Goal: Use online tool/utility

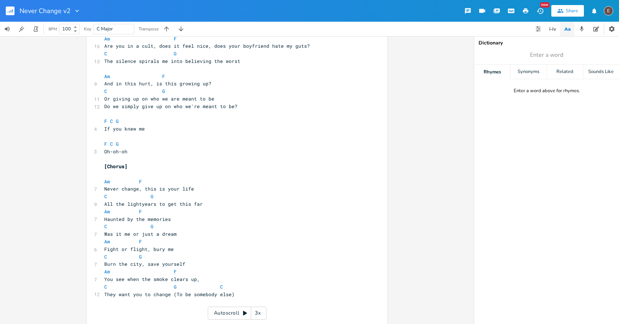
scroll to position [150, 0]
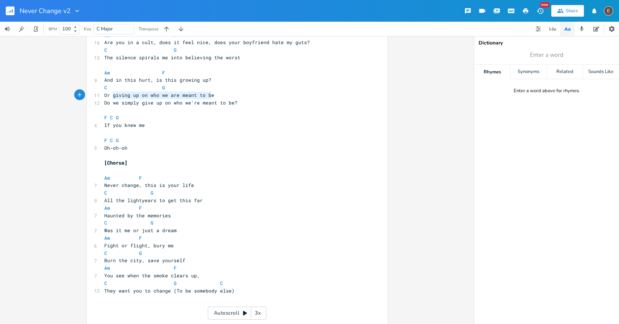
type textarea "Or giving up on who we are meant to be"
drag, startPoint x: 215, startPoint y: 96, endPoint x: 93, endPoint y: 98, distance: 121.6
click at [103, 98] on div "11 Or giving up on who we are meant to be" at bounding box center [233, 96] width 261 height 8
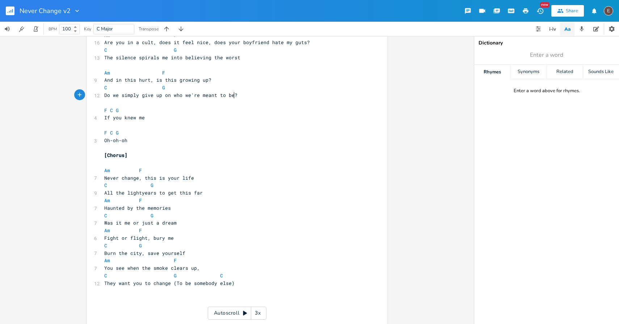
click at [257, 98] on pre "Do we simply give up on who we're meant to be?" at bounding box center [233, 96] width 261 height 8
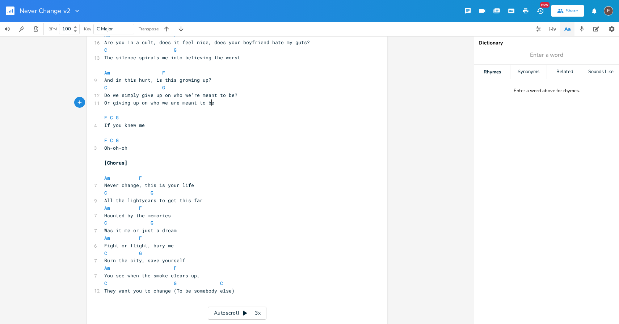
click at [258, 104] on pre "Or giving up on who we are meant to be" at bounding box center [233, 103] width 261 height 8
click at [265, 98] on pre "Do we simply give up on who we're meant to be?" at bounding box center [233, 96] width 261 height 8
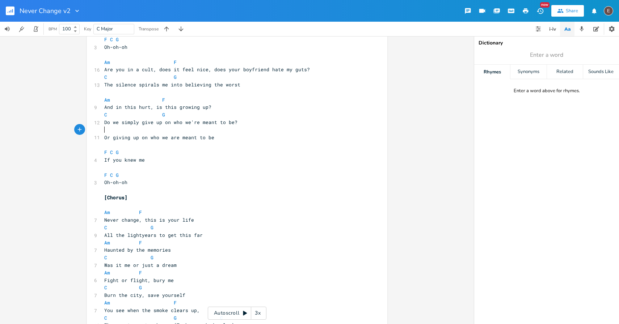
scroll to position [124, 0]
click at [112, 153] on span "F C G" at bounding box center [112, 151] width 17 height 7
click at [112, 173] on span "F C G" at bounding box center [112, 174] width 17 height 7
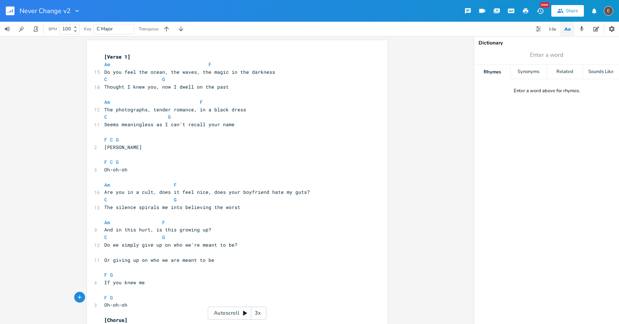
scroll to position [0, 0]
click at [110, 142] on span "C" at bounding box center [111, 140] width 3 height 7
click at [112, 163] on span "F C G" at bounding box center [112, 162] width 17 height 7
click at [118, 162] on pre "F G" at bounding box center [233, 163] width 261 height 8
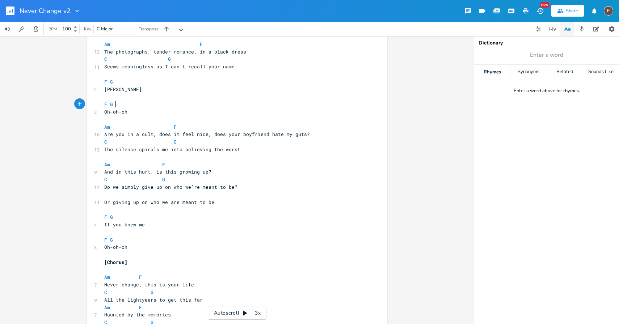
scroll to position [42, 0]
